Goal: Navigation & Orientation: Find specific page/section

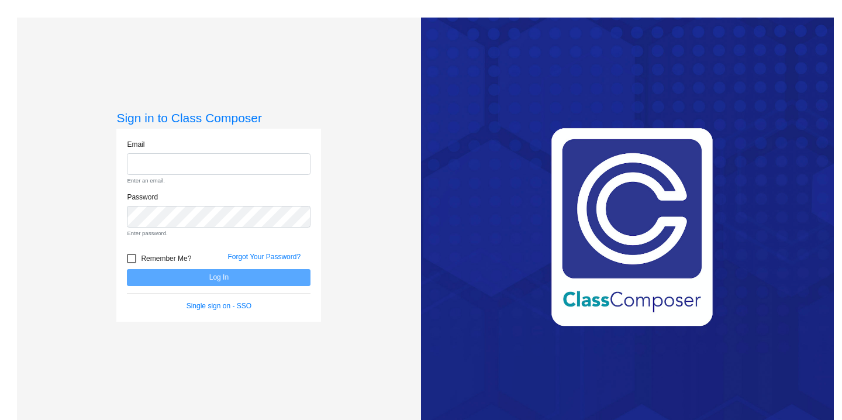
click at [225, 257] on form "Email Enter an email. Password Enter password. Remember Me? Forgot Your Passwor…" at bounding box center [219, 225] width 184 height 172
type input "[EMAIL_ADDRESS][DOMAIN_NAME]"
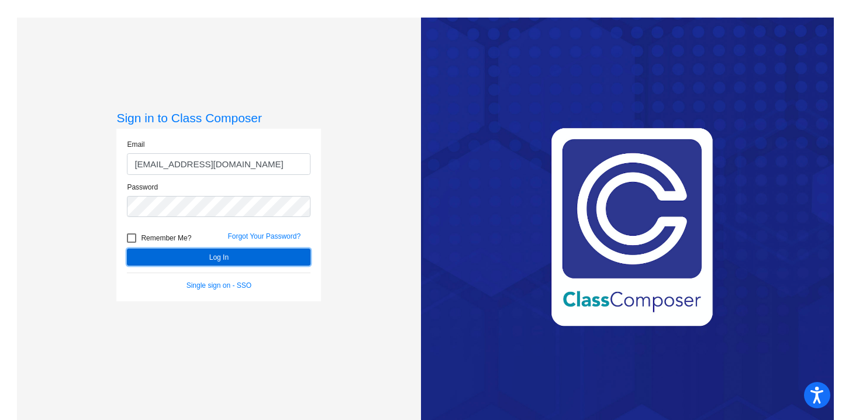
click at [213, 256] on button "Log In" at bounding box center [219, 257] width 184 height 17
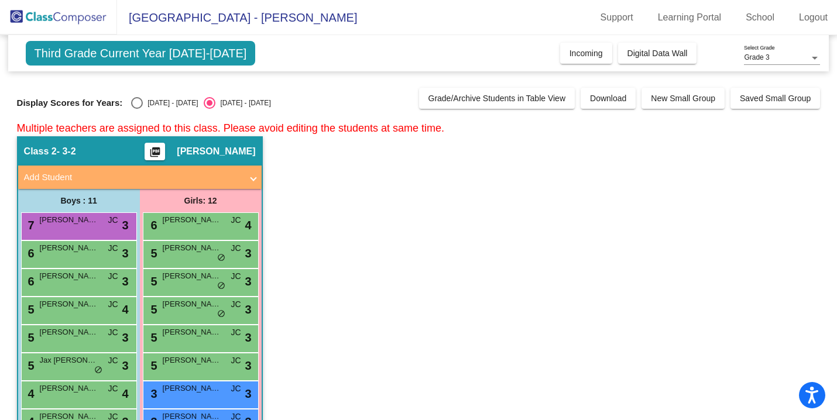
click at [183, 59] on span "Third Grade Current Year [DATE]-[DATE]" at bounding box center [141, 53] width 230 height 25
click at [598, 57] on span "Incoming" at bounding box center [585, 53] width 33 height 9
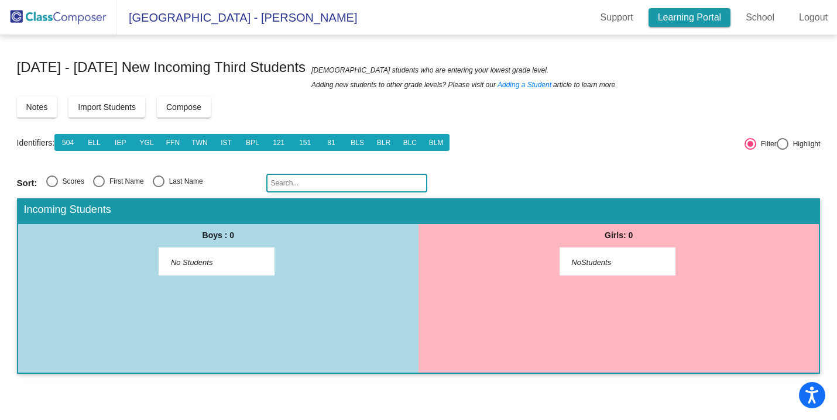
click at [693, 20] on link "Learning Portal" at bounding box center [689, 17] width 82 height 19
